Goal: Check status: Check status

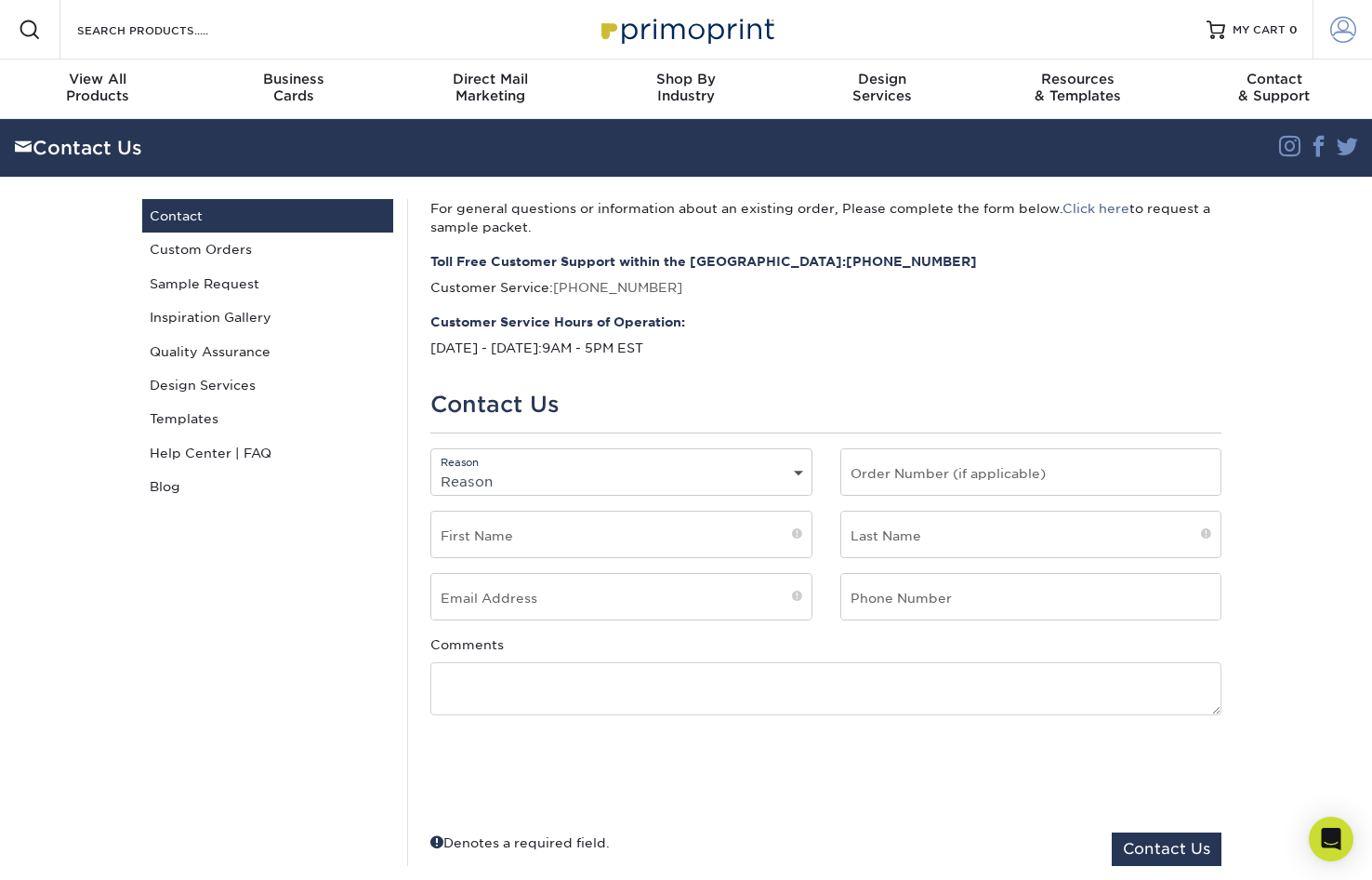
type input "[EMAIL_ADDRESS][DOMAIN_NAME]"
click at [1349, 26] on span at bounding box center [1343, 30] width 26 height 26
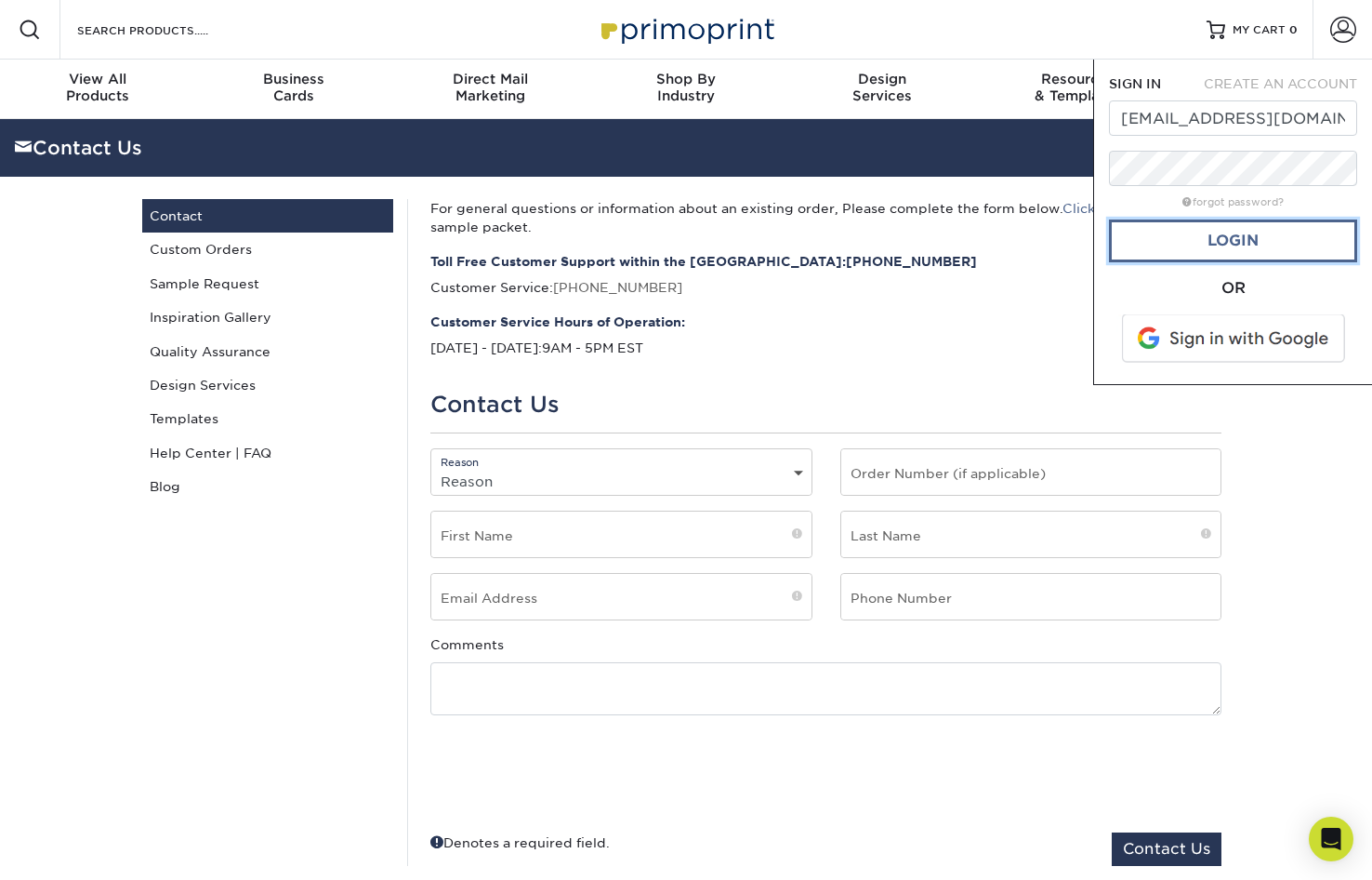
click at [1268, 250] on link "Login" at bounding box center [1233, 240] width 248 height 43
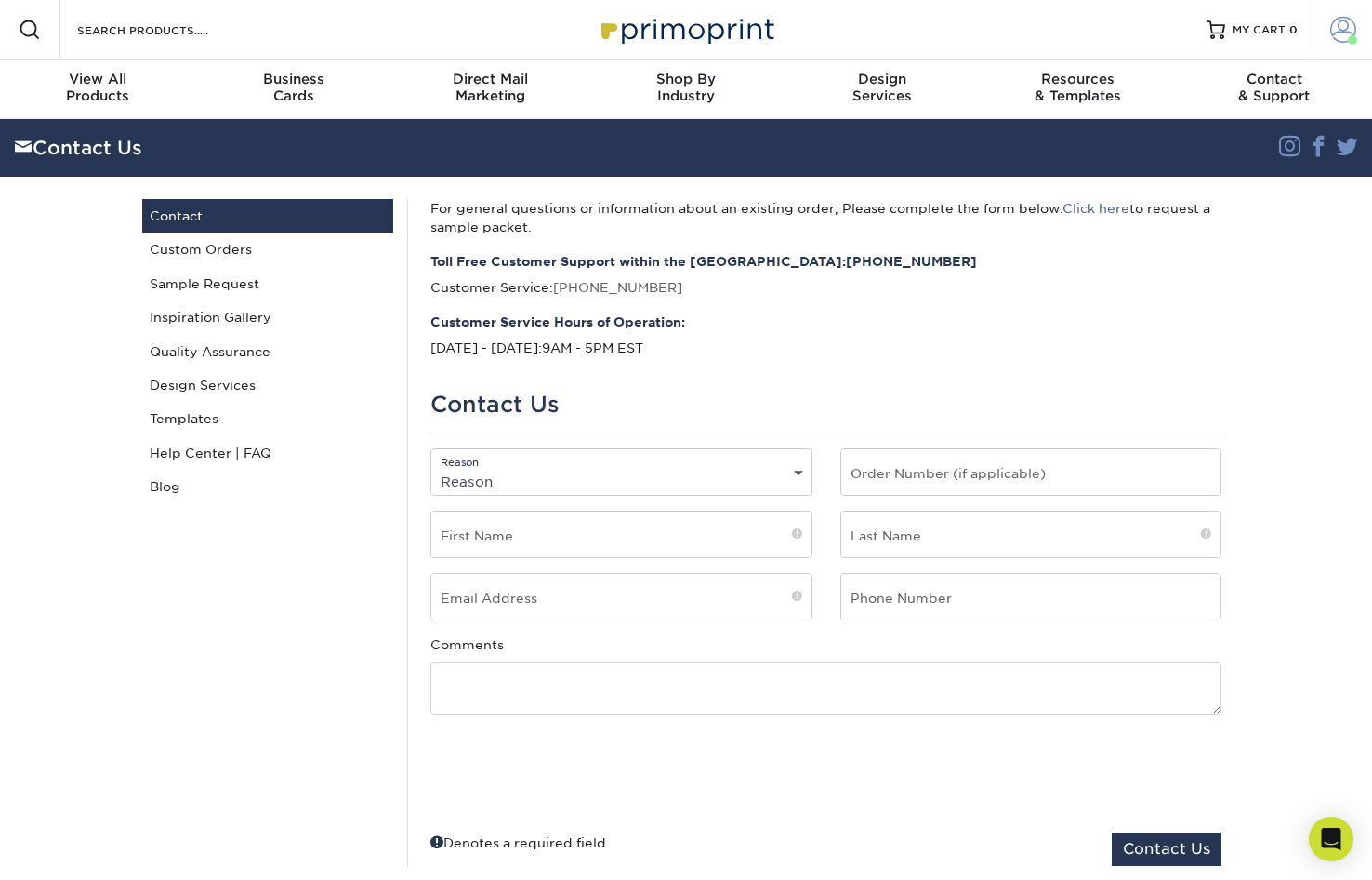
click at [1345, 26] on span at bounding box center [1343, 30] width 26 height 26
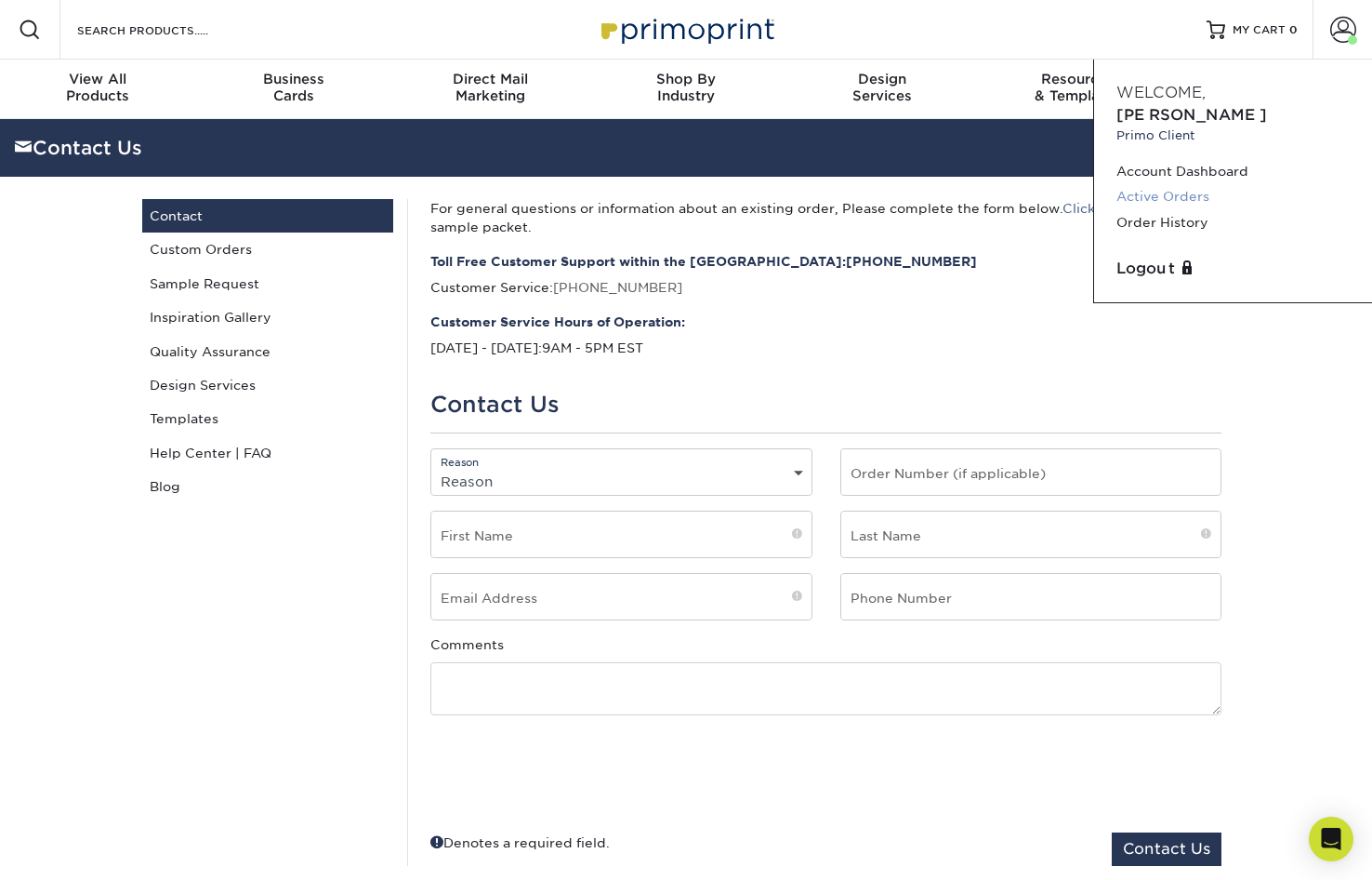
click at [1205, 184] on link "Active Orders" at bounding box center [1234, 196] width 233 height 25
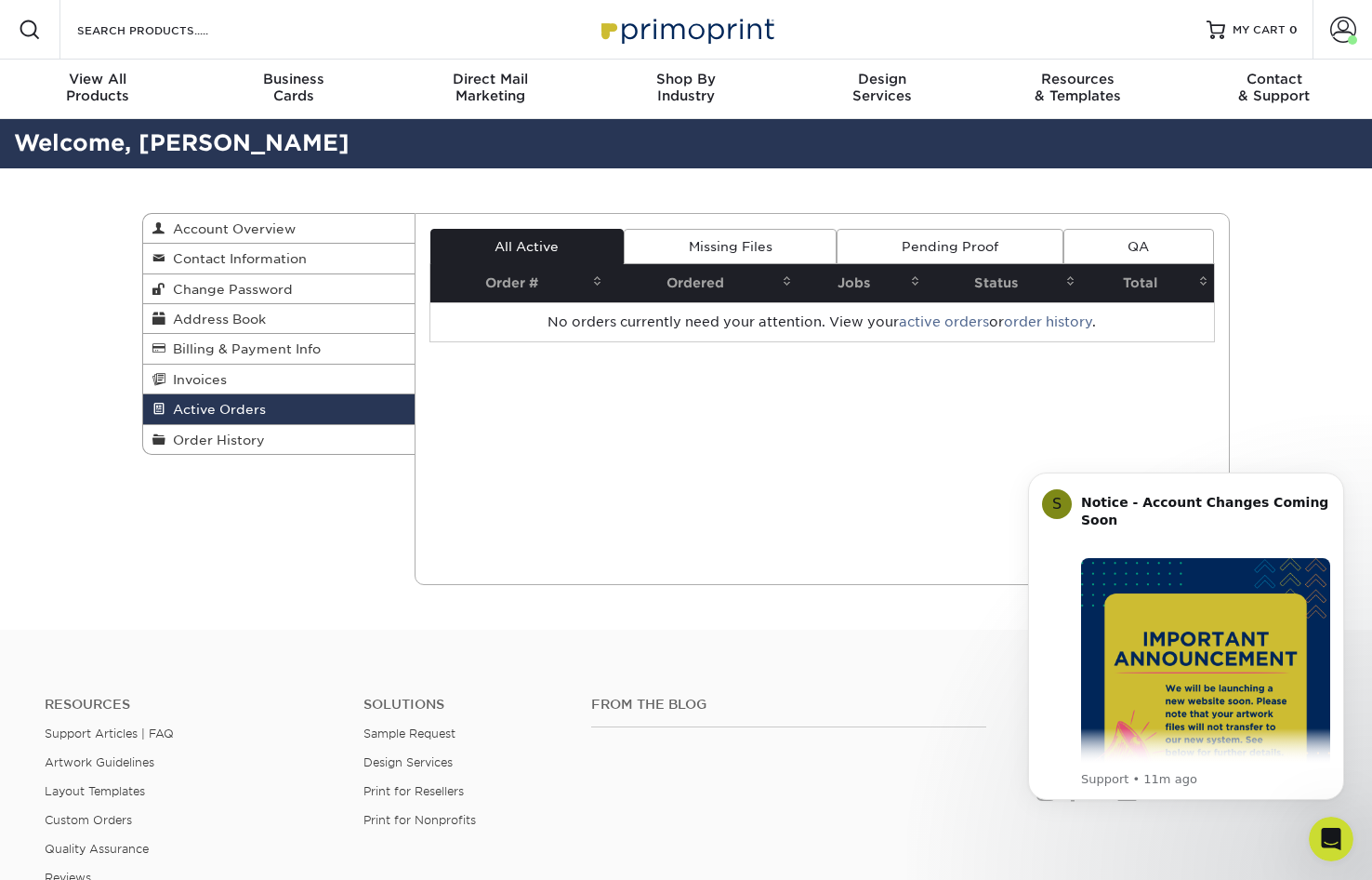
click at [67, 225] on div "Active Orders Account Overview Contact Information Change Password Address Book…" at bounding box center [686, 398] width 1372 height 461
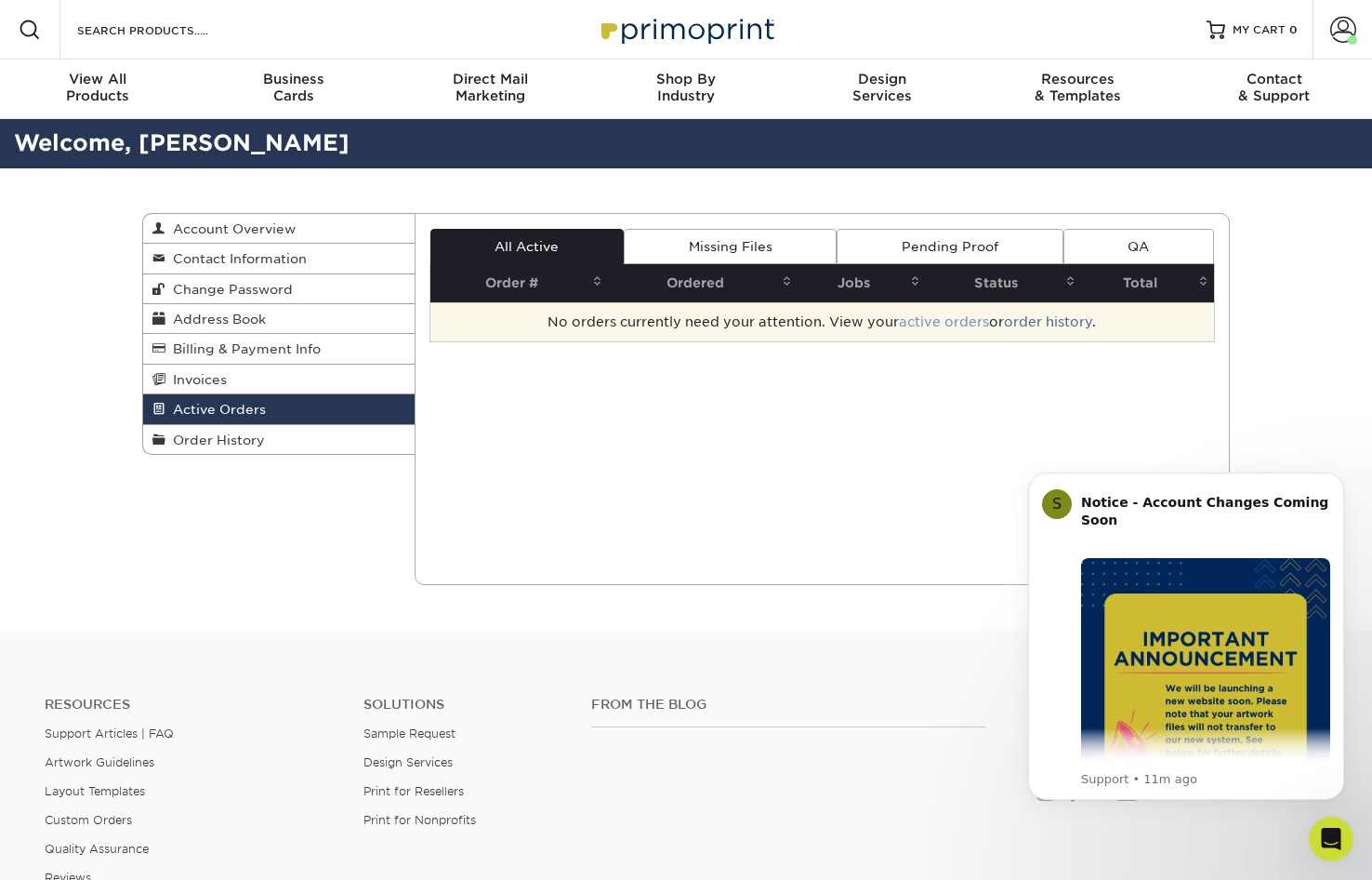
click at [949, 321] on link "active orders" at bounding box center [943, 321] width 90 height 15
click at [1040, 320] on link "order history" at bounding box center [1048, 321] width 88 height 15
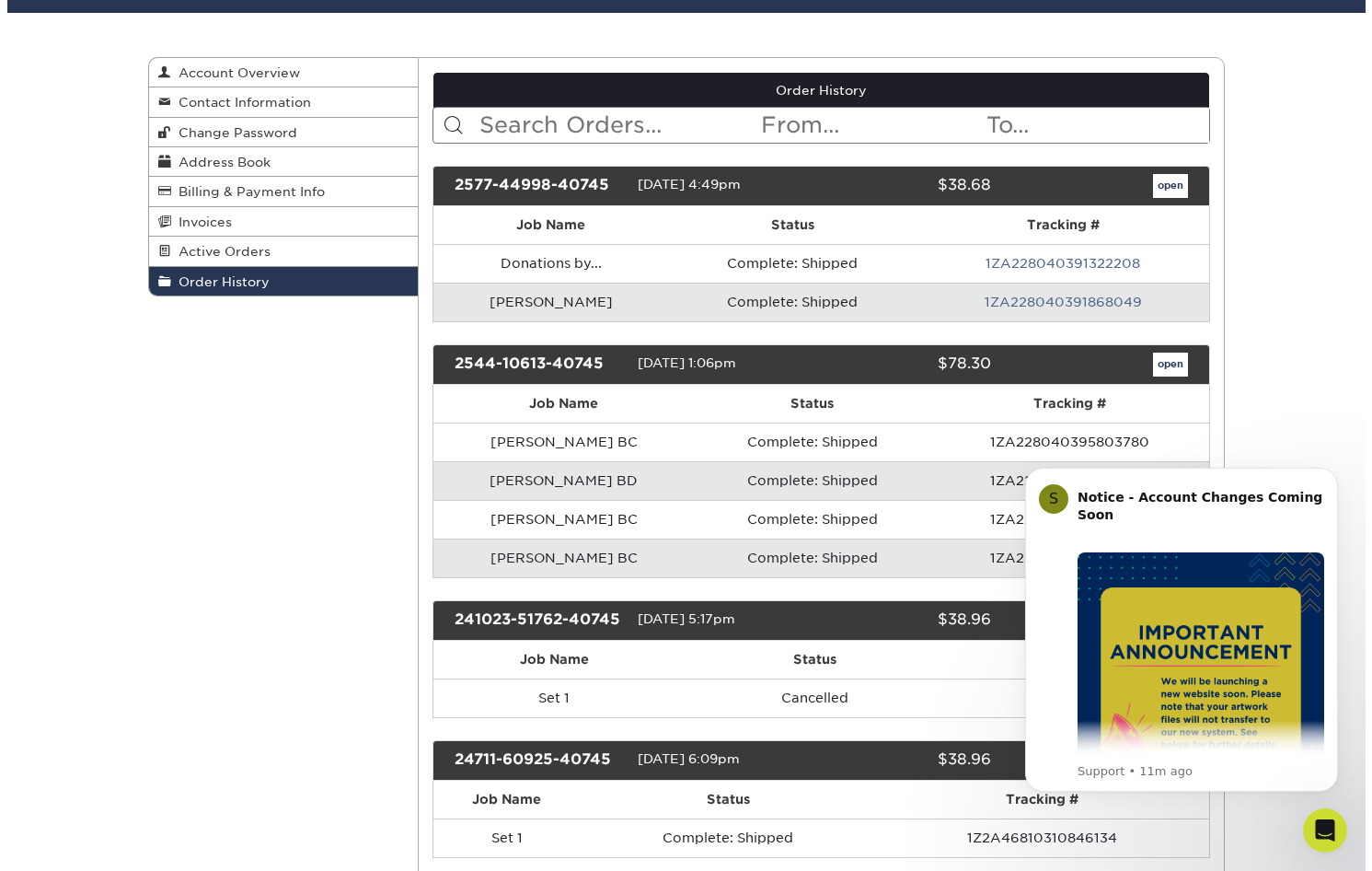
scroll to position [184, 0]
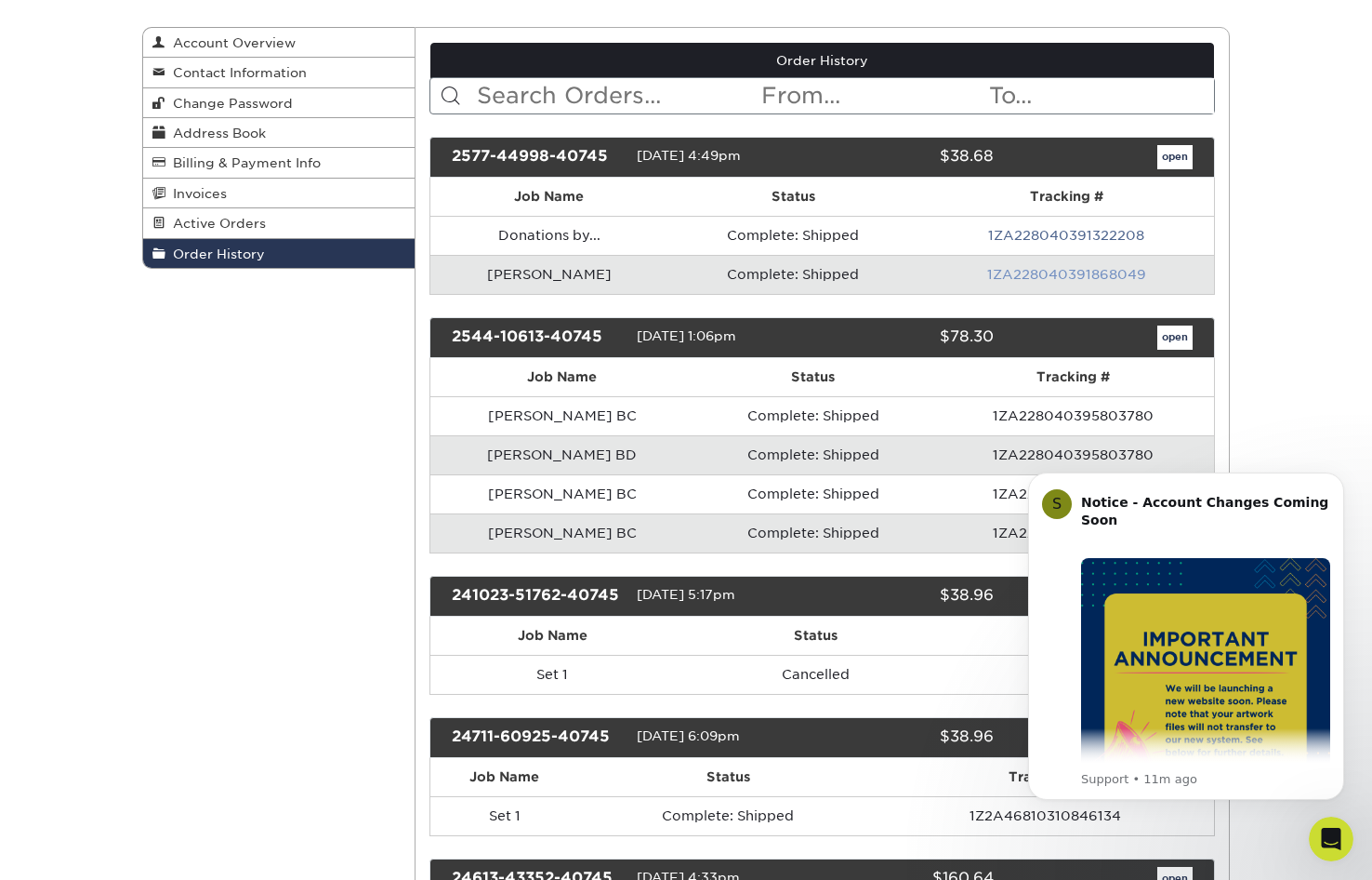
click at [1047, 274] on link "1ZA228040391868049" at bounding box center [1067, 274] width 159 height 15
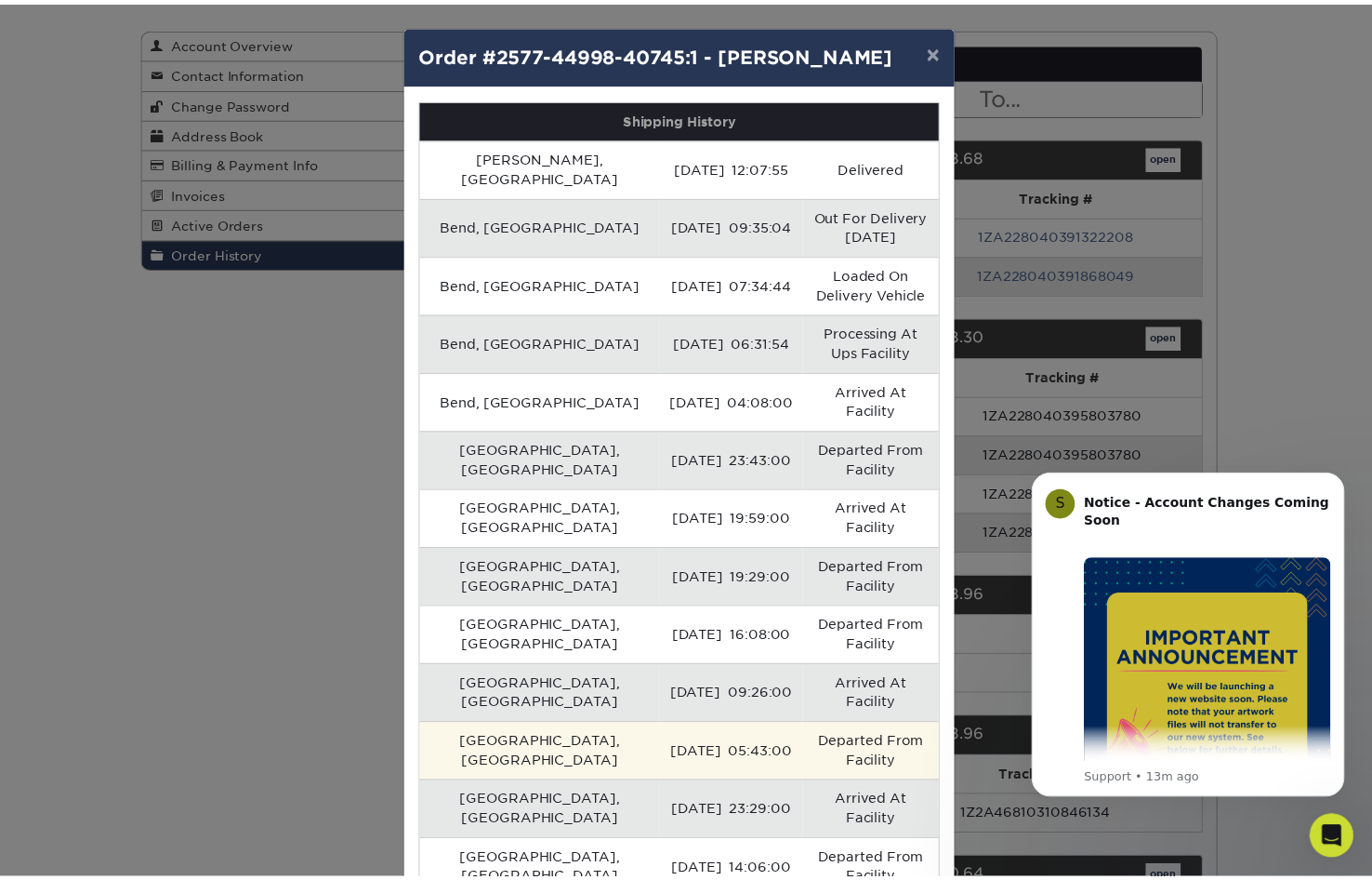
scroll to position [0, 0]
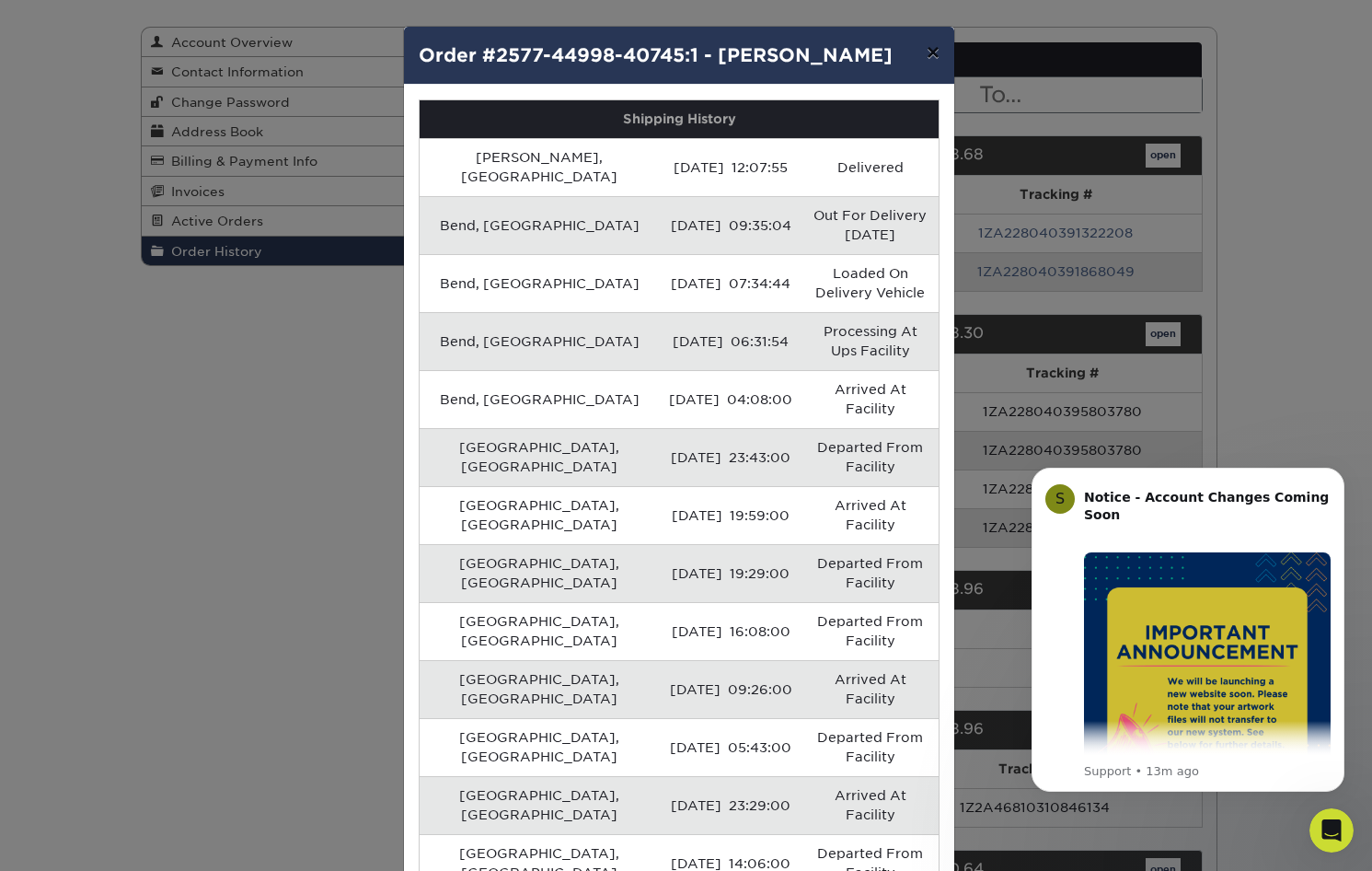
click at [924, 51] on button "×" at bounding box center [933, 52] width 42 height 52
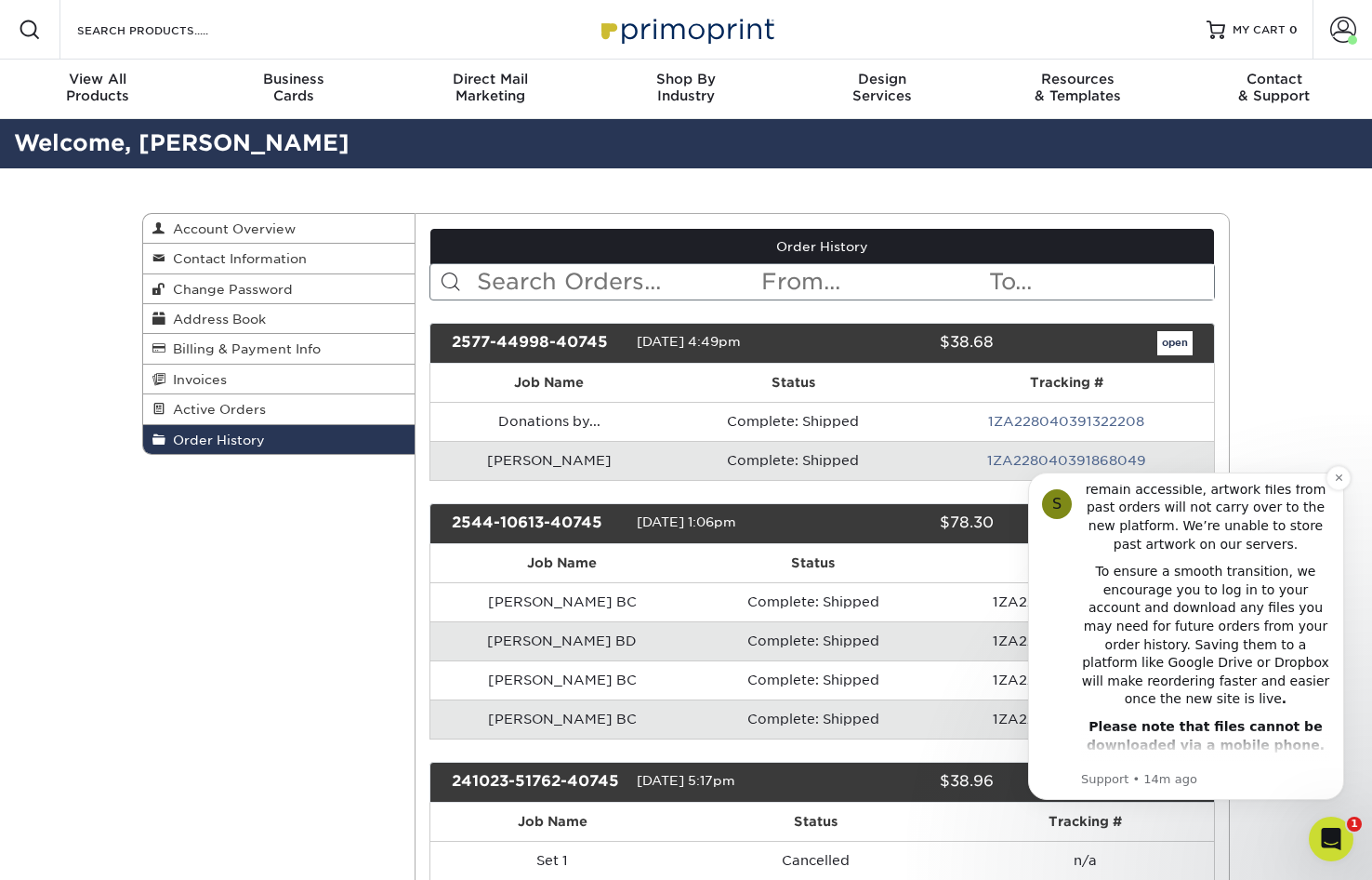
scroll to position [279, 0]
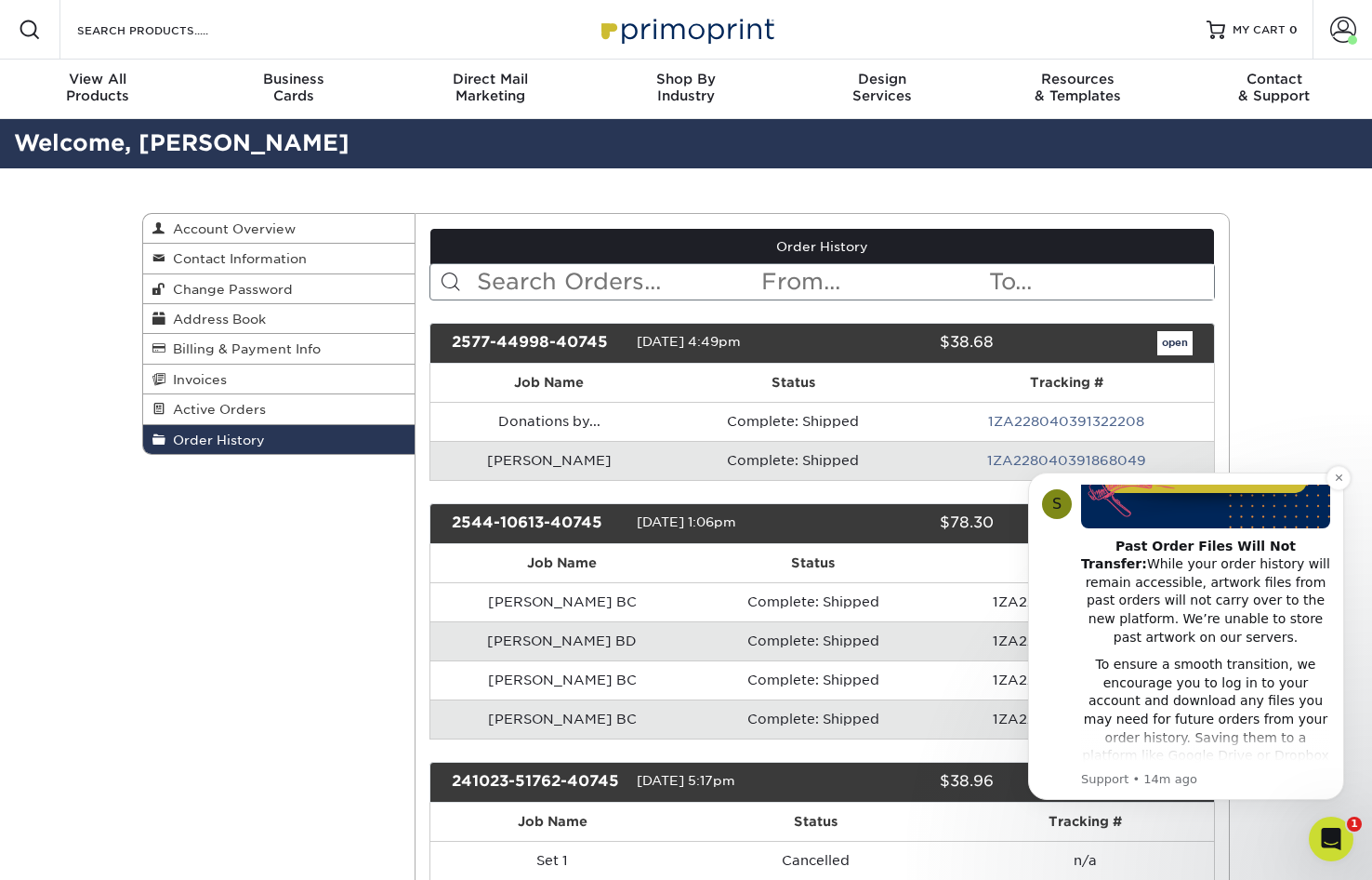
click at [1208, 476] on div "S Notice - Account Changes Coming Soon ​ Past Order Files Will Not Transfer: Wh…" at bounding box center [1186, 636] width 316 height 327
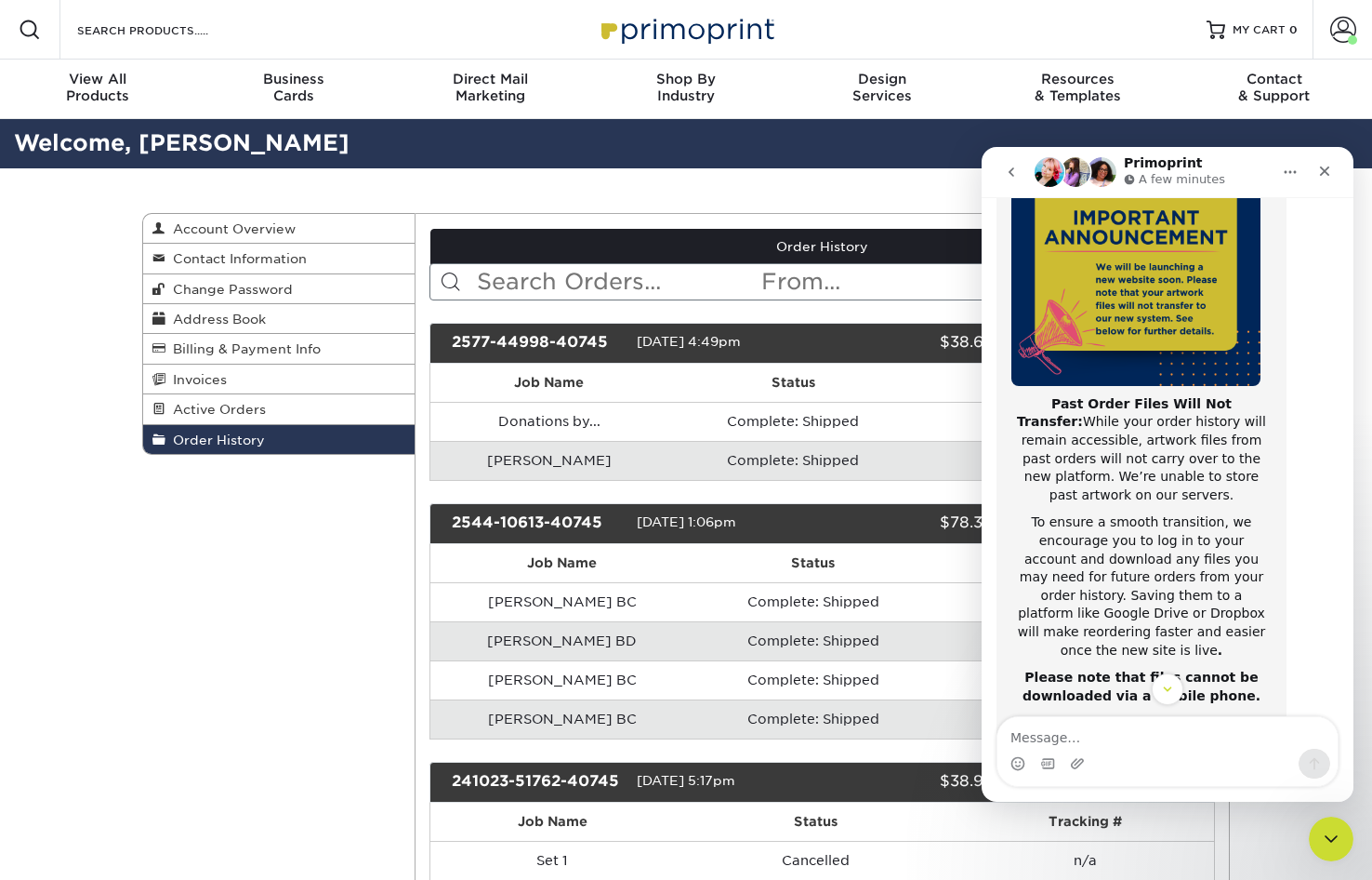
scroll to position [295, 0]
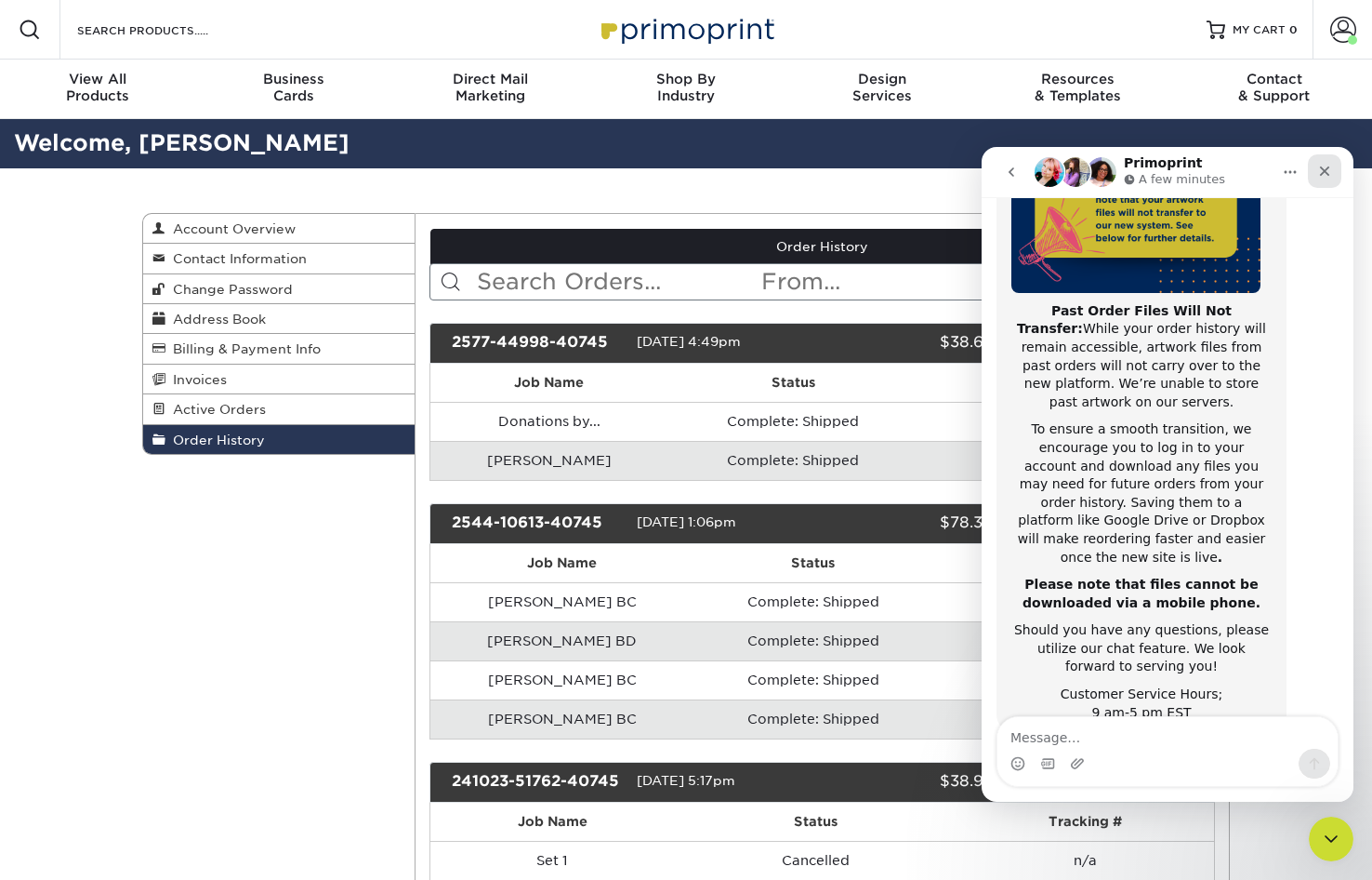
click at [1320, 168] on icon "Close" at bounding box center [1325, 171] width 15 height 15
